Goal: Task Accomplishment & Management: Manage account settings

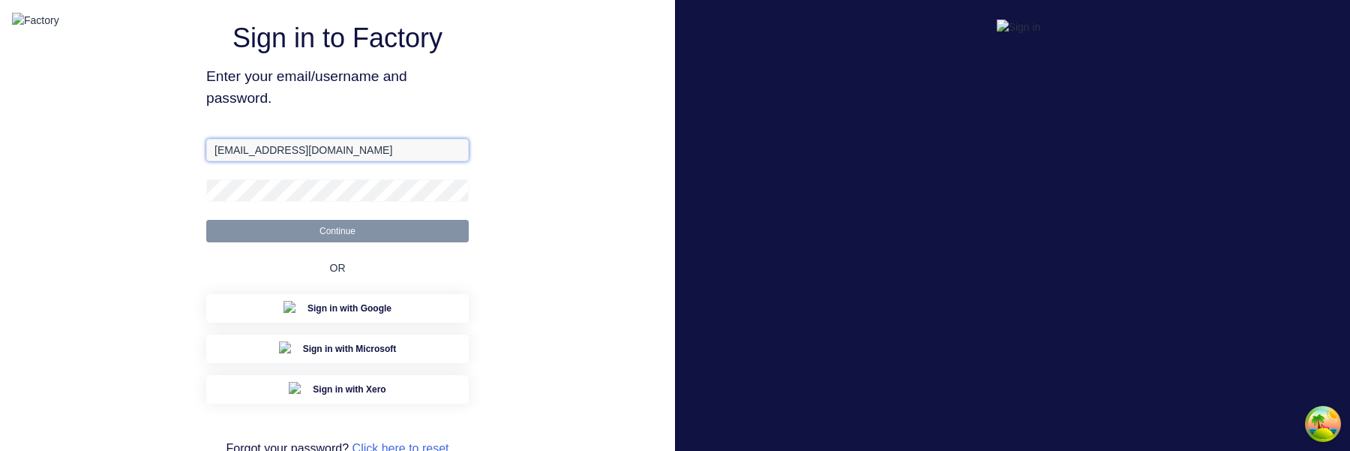
click at [330, 161] on input "[EMAIL_ADDRESS][DOMAIN_NAME]" at bounding box center [337, 150] width 263 height 23
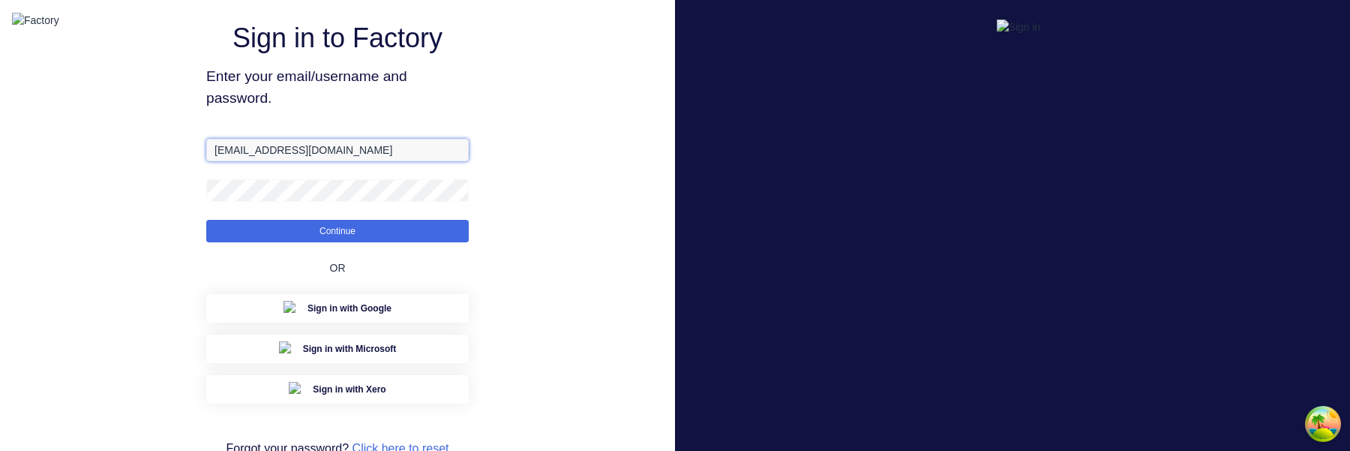
click at [330, 161] on input "[EMAIL_ADDRESS][DOMAIN_NAME]" at bounding box center [337, 150] width 263 height 23
paste input "+3"
type input "[EMAIL_ADDRESS][DOMAIN_NAME]"
click at [206, 220] on button "Continue" at bounding box center [337, 231] width 263 height 23
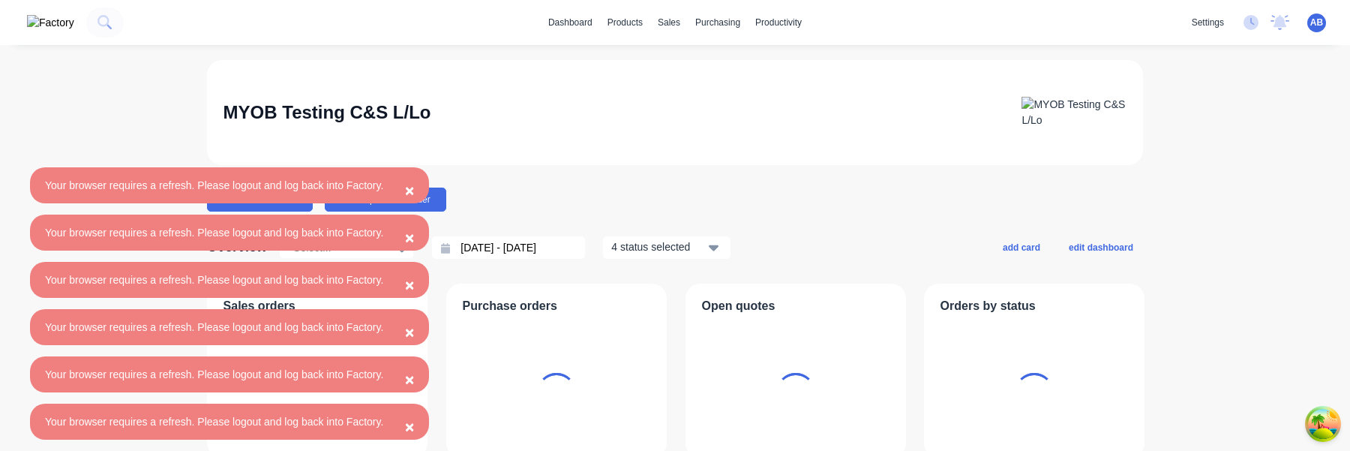
click at [414, 188] on span "×" at bounding box center [409, 190] width 9 height 17
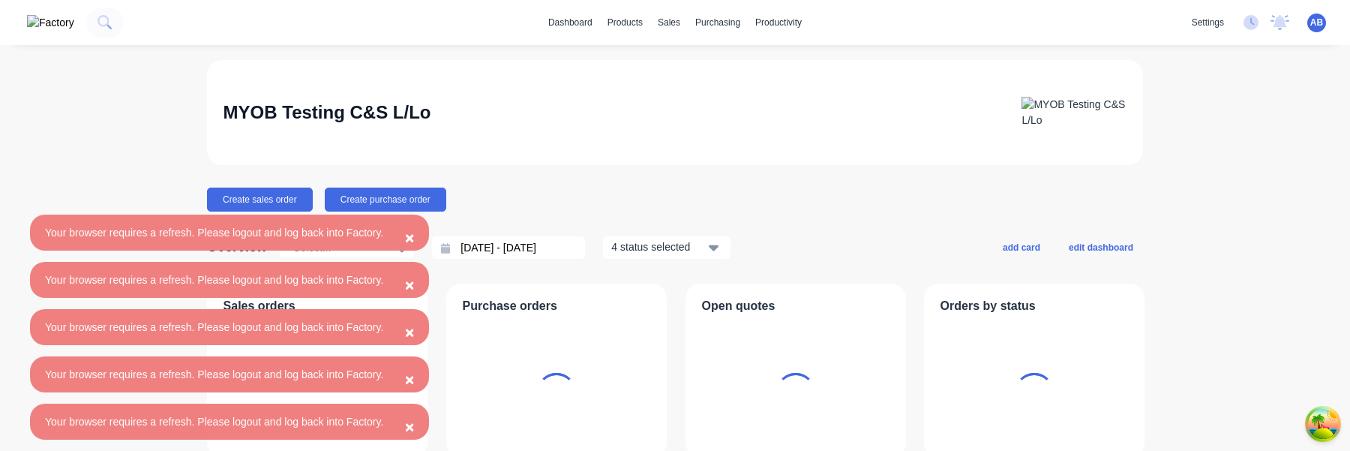
click at [414, 239] on span "×" at bounding box center [409, 237] width 9 height 17
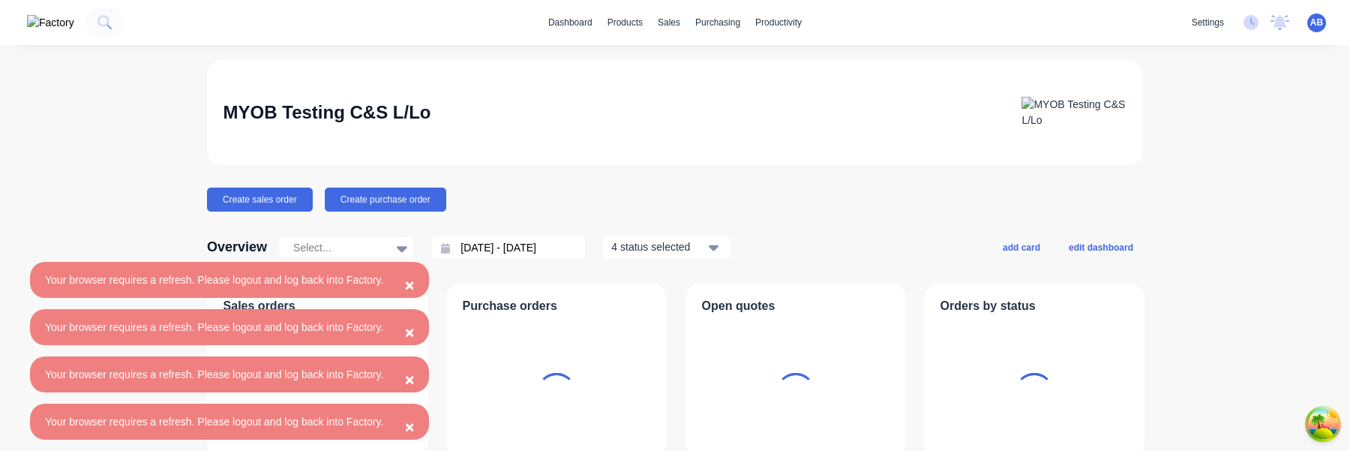
click at [414, 281] on span "×" at bounding box center [409, 284] width 9 height 17
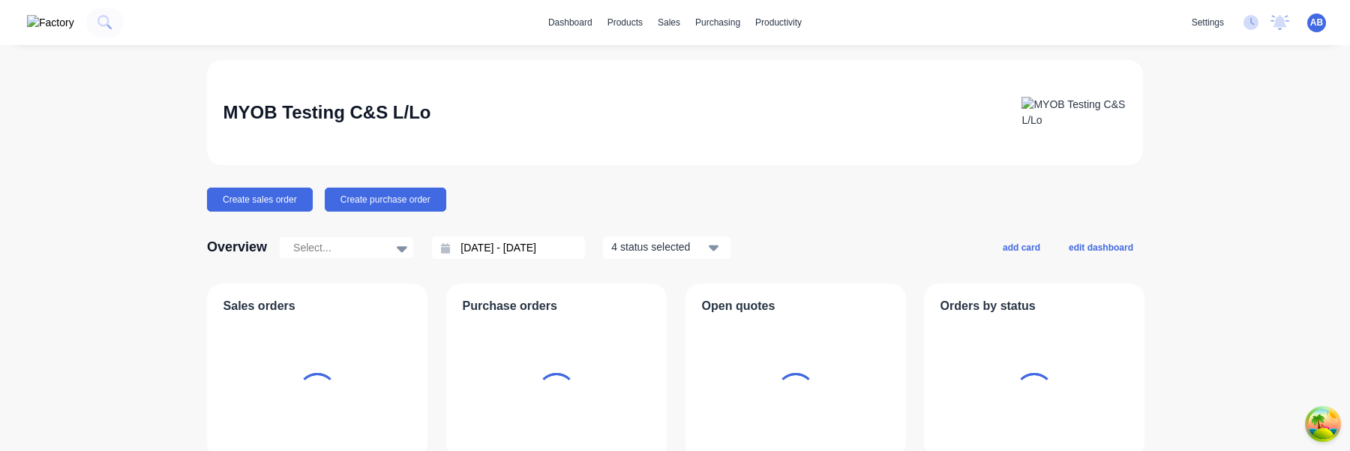
click at [423, 331] on div "Sales orders" at bounding box center [317, 371] width 221 height 174
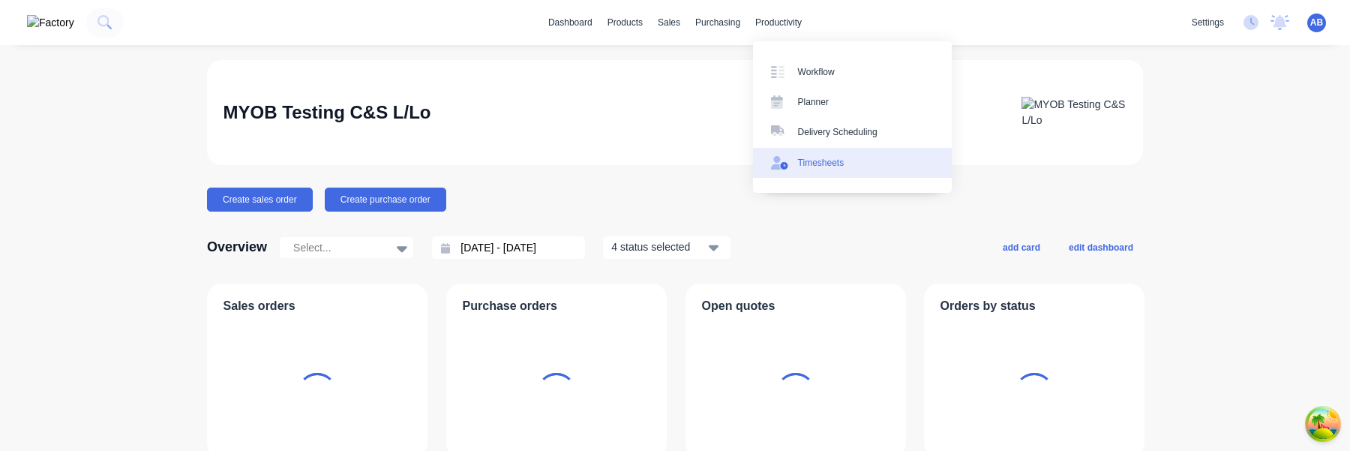
click at [821, 160] on div "Timesheets" at bounding box center [821, 163] width 47 height 14
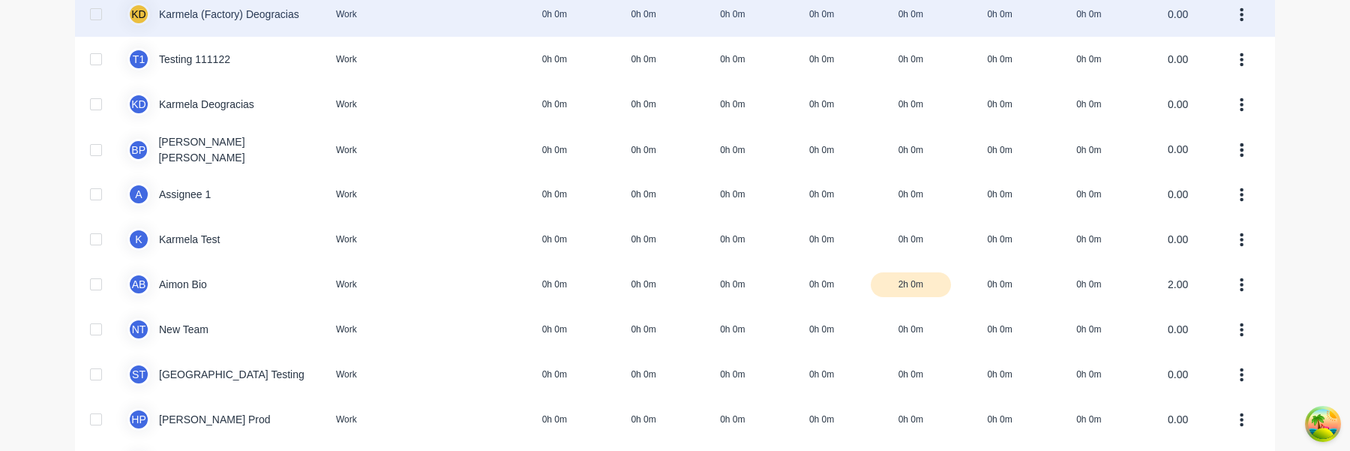
scroll to position [380, 0]
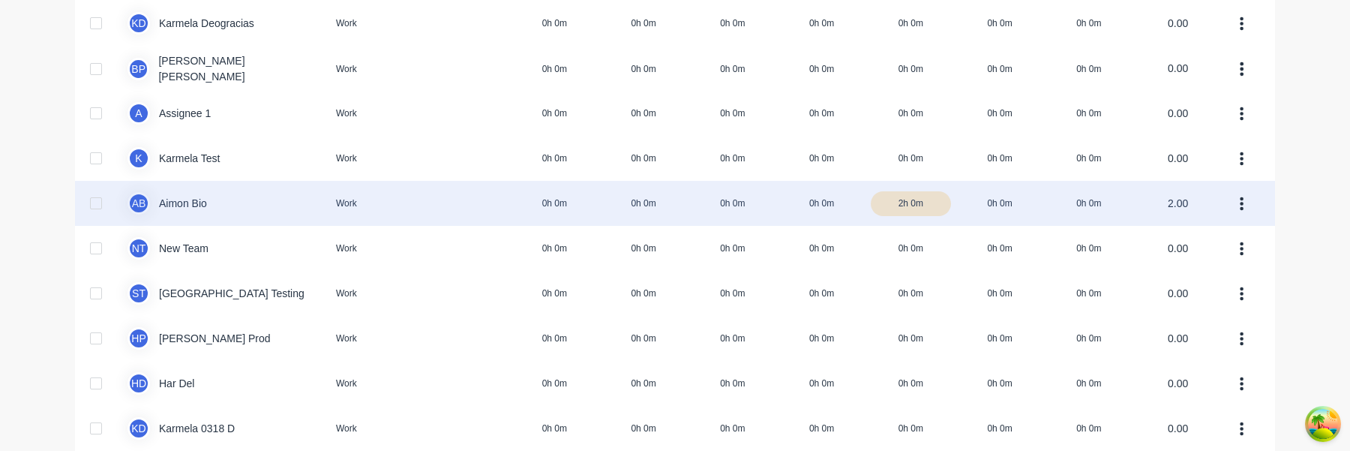
click at [594, 204] on div "A B Aimon Bio Work 0h 0m 0h 0m 0h 0m 0h 0m 2h 0m 0h 0m 0h 0m 2.00" at bounding box center [675, 203] width 1200 height 45
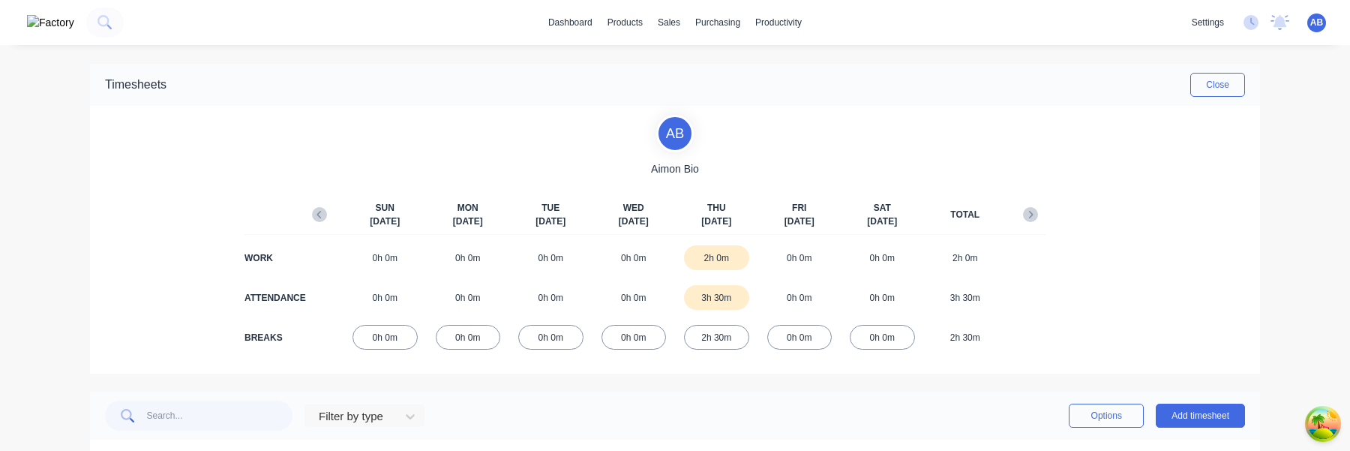
scroll to position [53, 0]
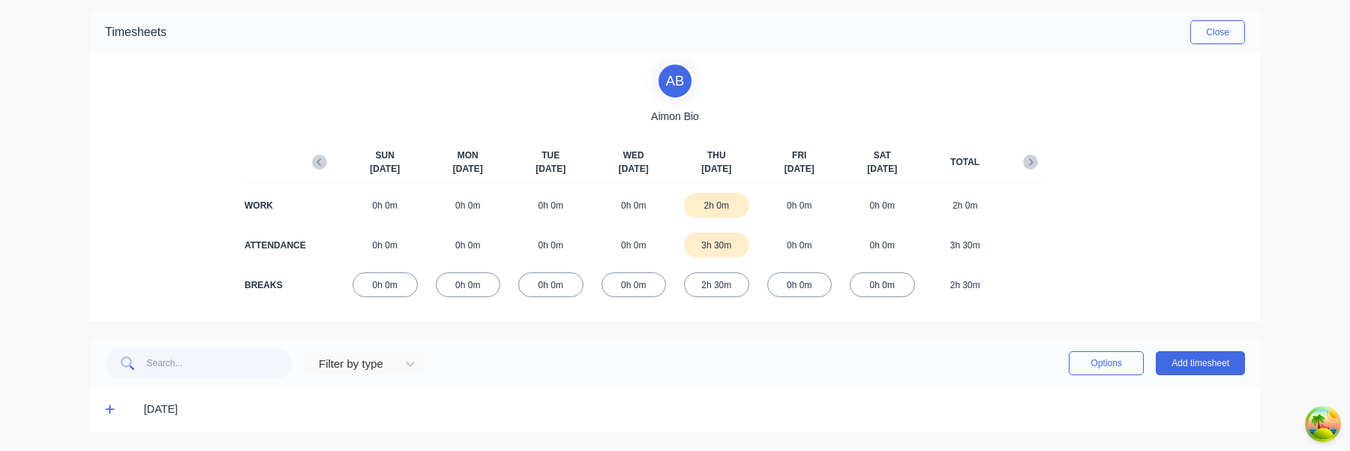
click at [109, 409] on icon at bounding box center [110, 409] width 10 height 11
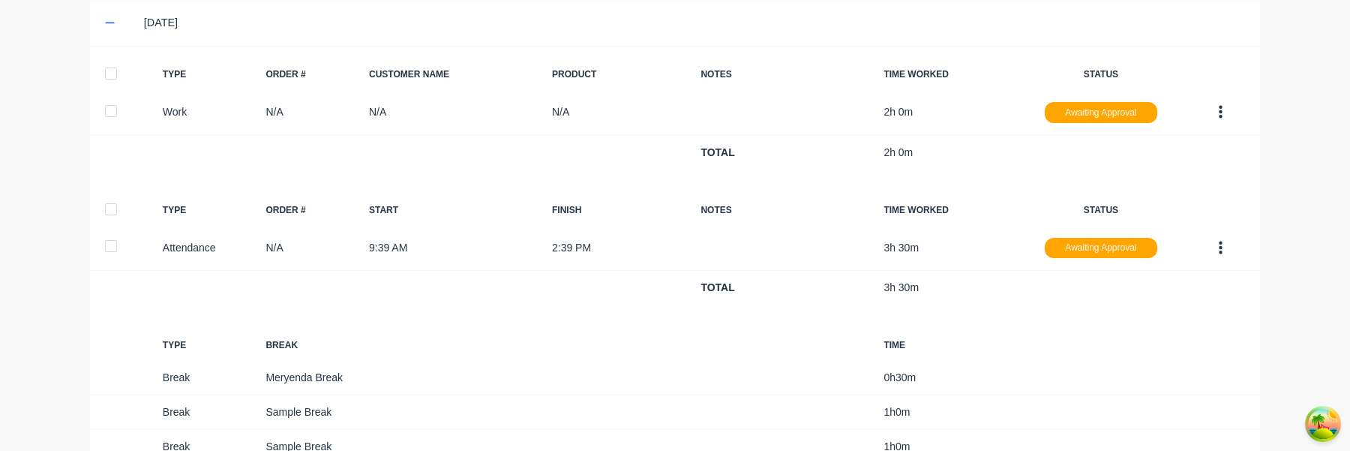
scroll to position [530, 0]
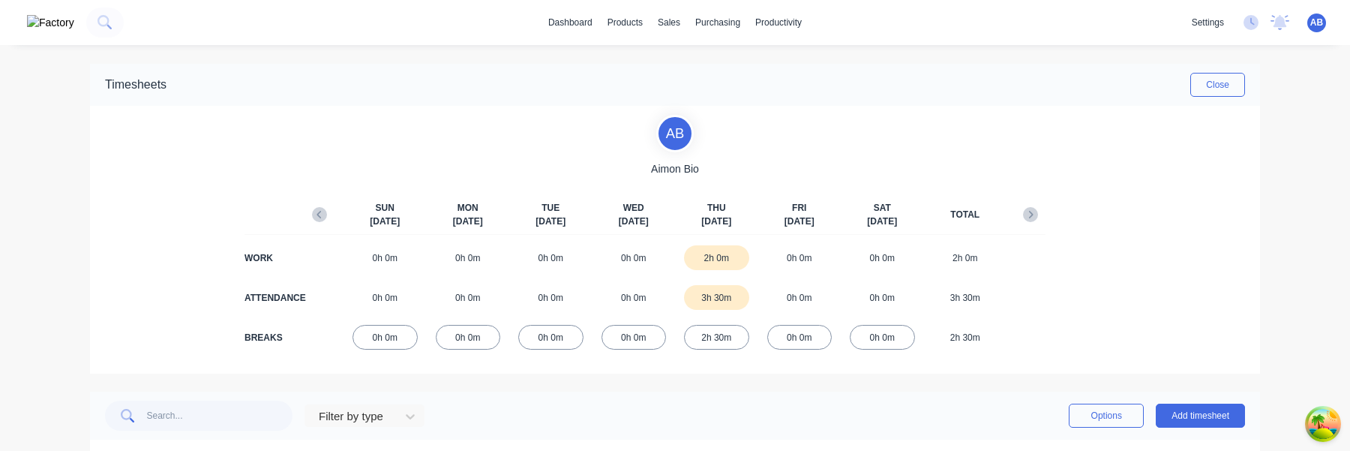
scroll to position [53, 0]
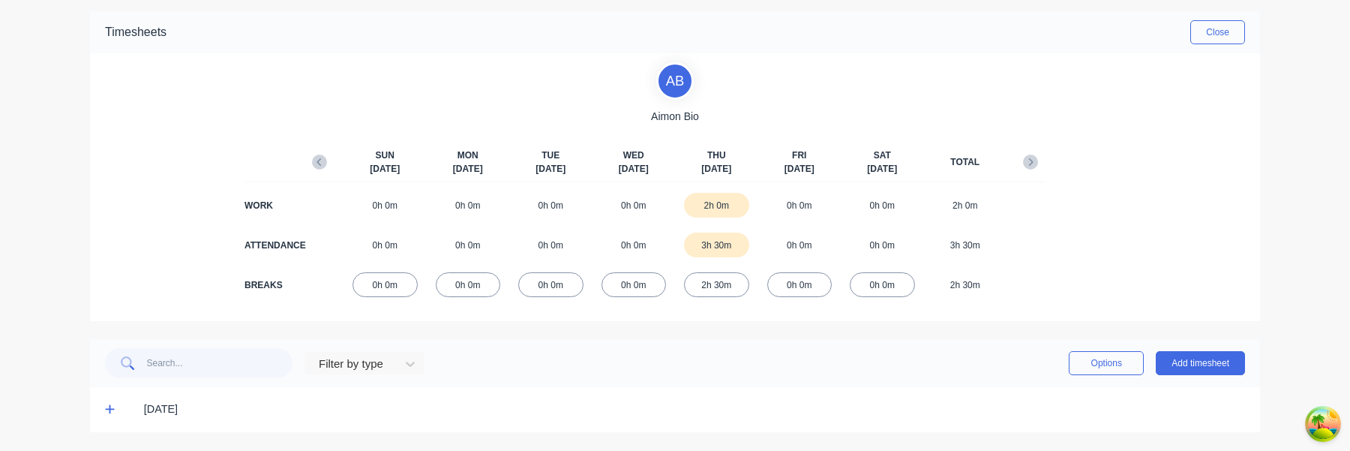
click at [111, 407] on icon at bounding box center [110, 409] width 10 height 11
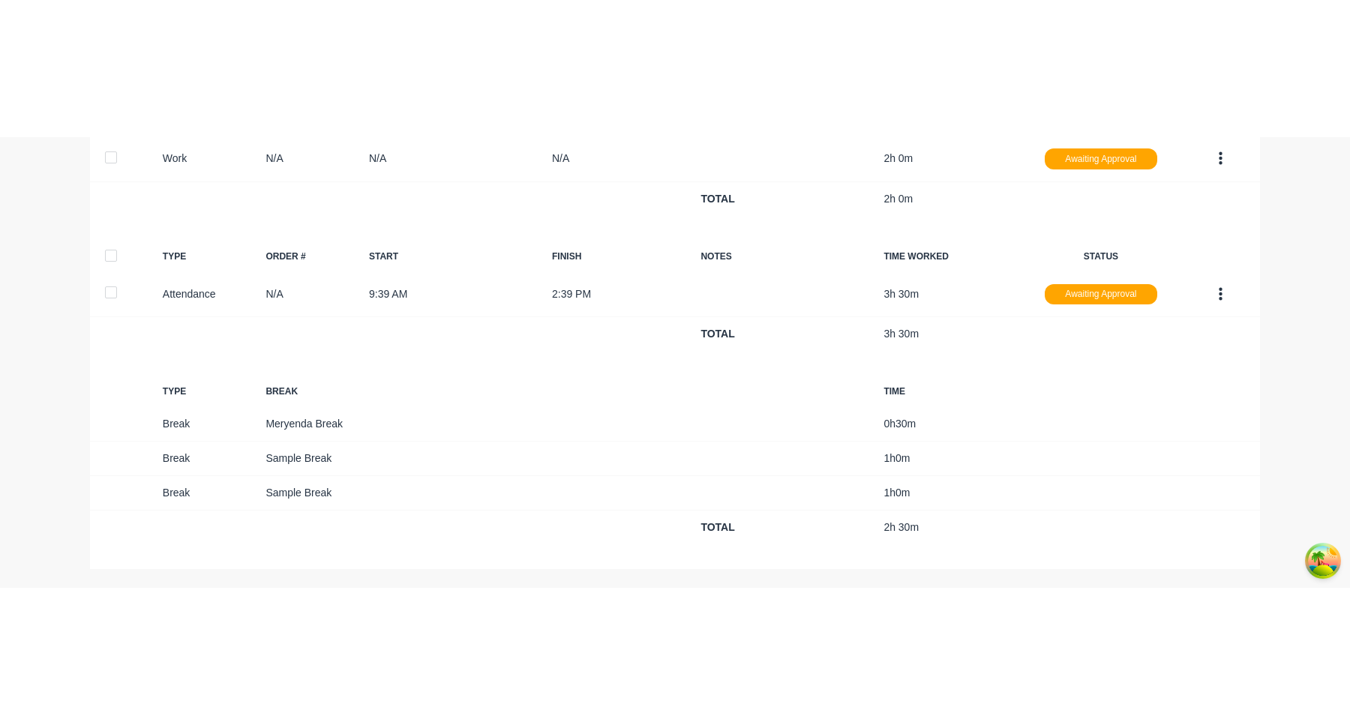
scroll to position [255, 0]
